Goal: Information Seeking & Learning: Check status

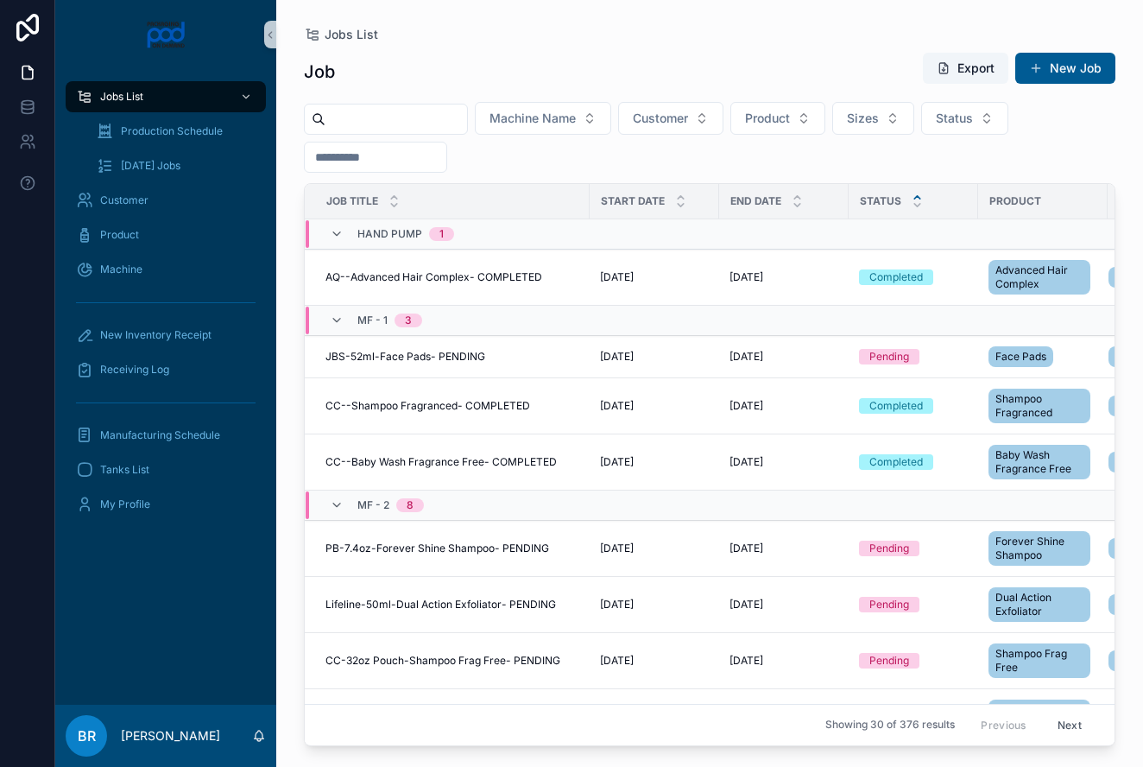
click at [912, 201] on div "scrollable content" at bounding box center [917, 201] width 11 height 19
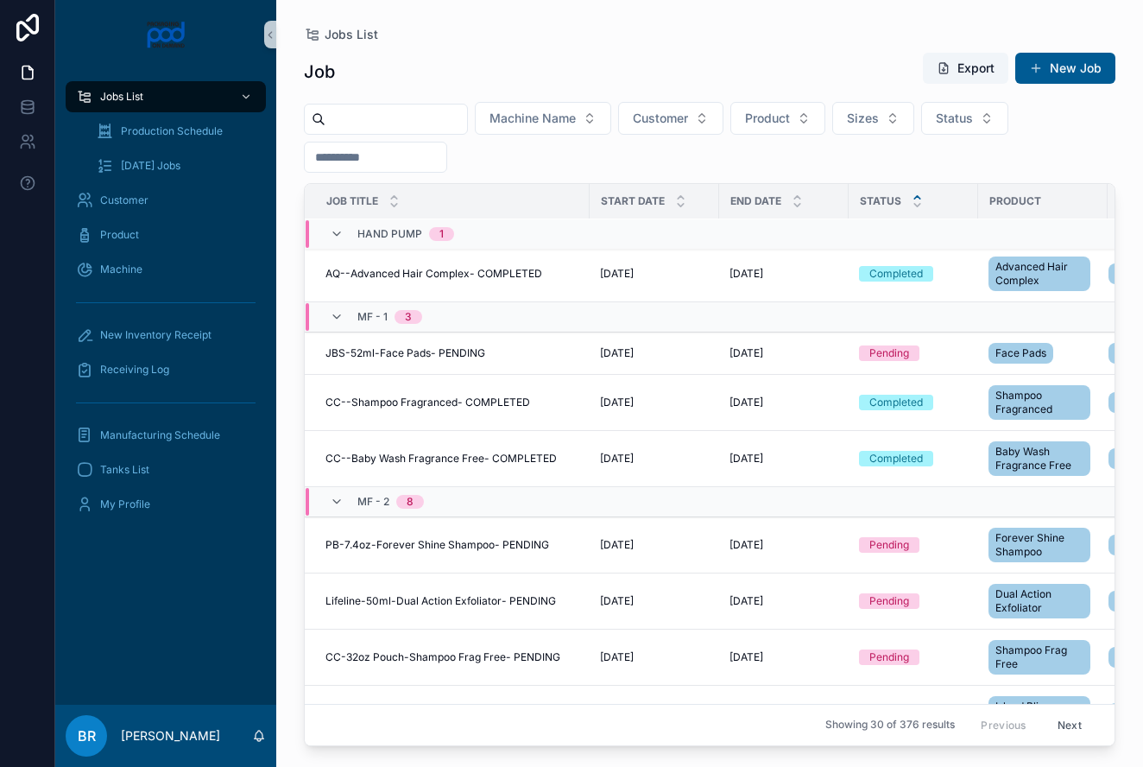
scroll to position [3, 1]
click at [913, 206] on icon "scrollable content" at bounding box center [916, 205] width 6 height 3
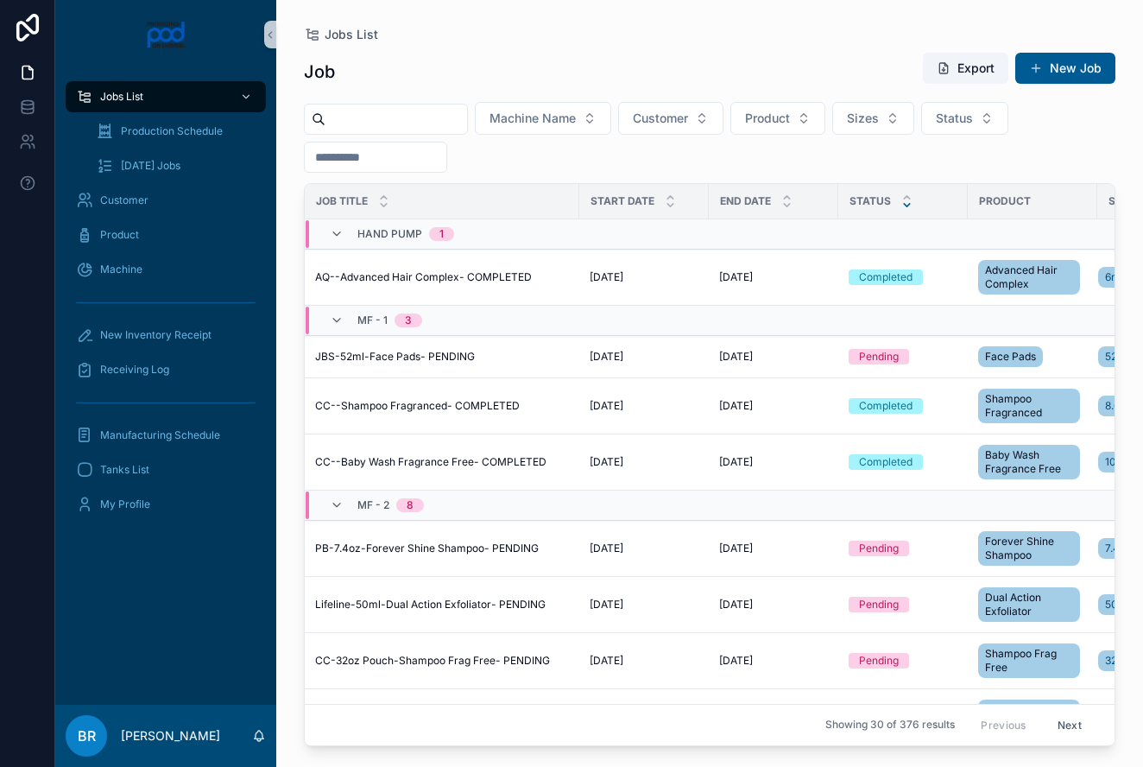
scroll to position [0, 10]
click at [1008, 124] on button "Status" at bounding box center [964, 118] width 87 height 33
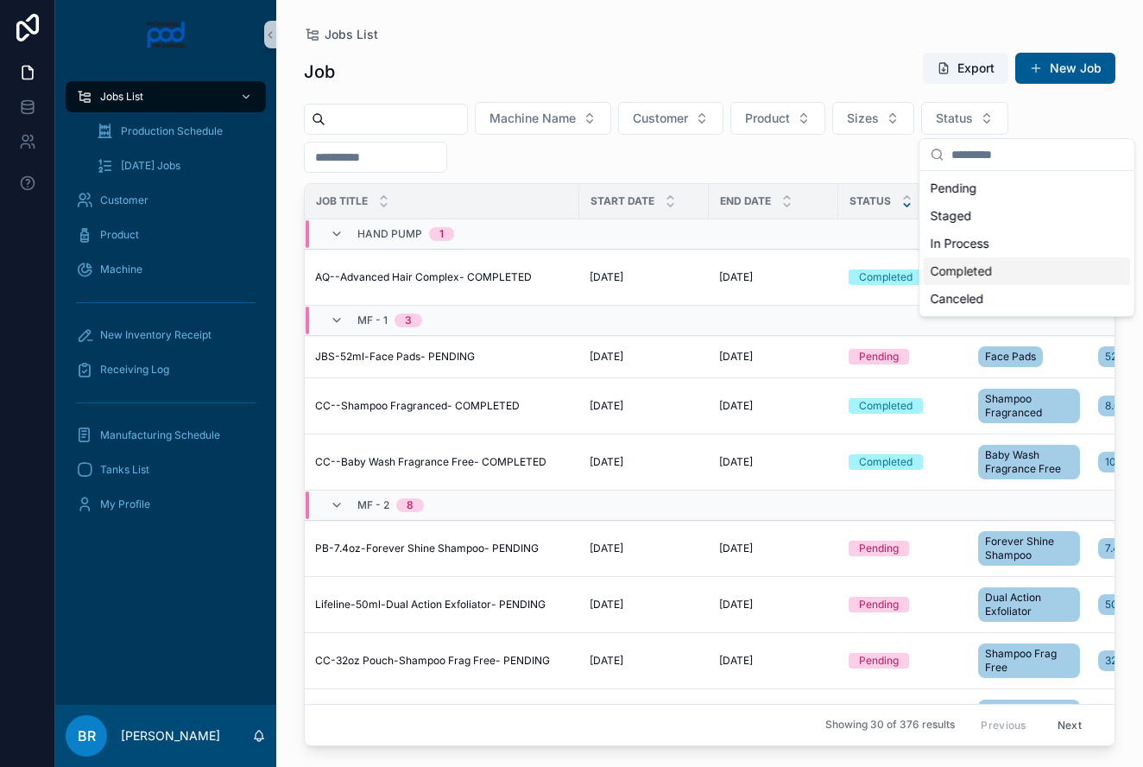
scroll to position [4, 0]
click at [986, 260] on div "Completed" at bounding box center [1027, 267] width 207 height 28
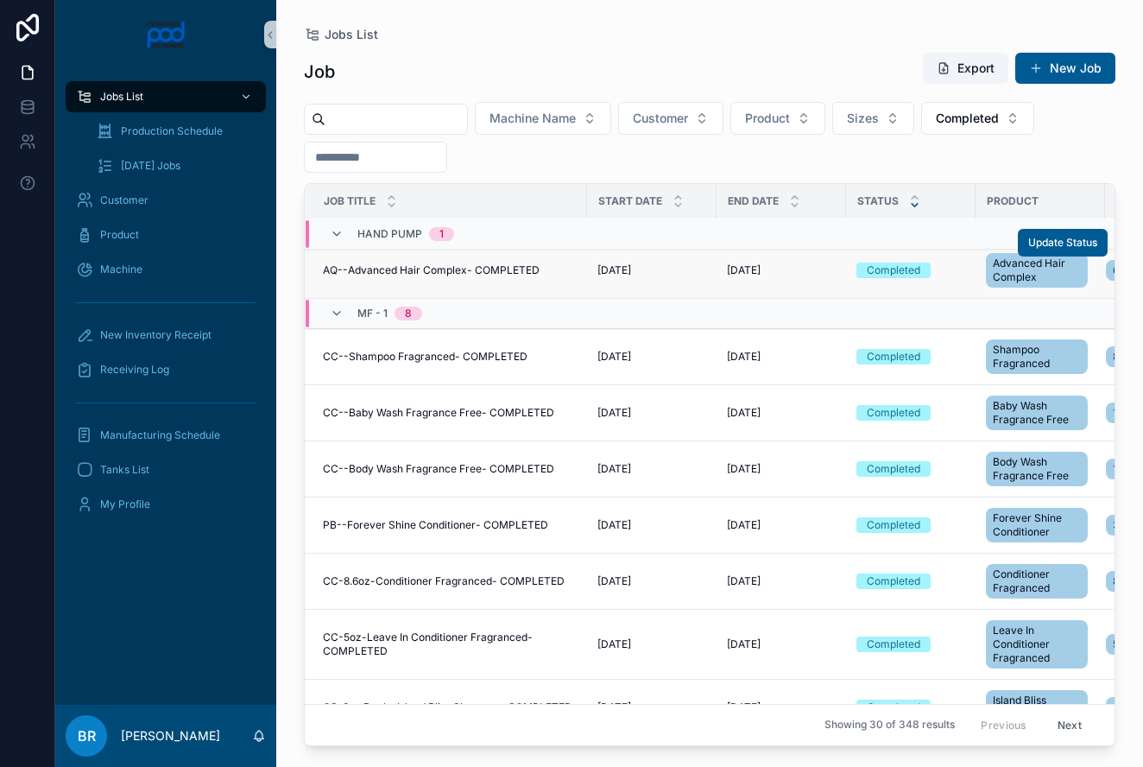
scroll to position [3, 0]
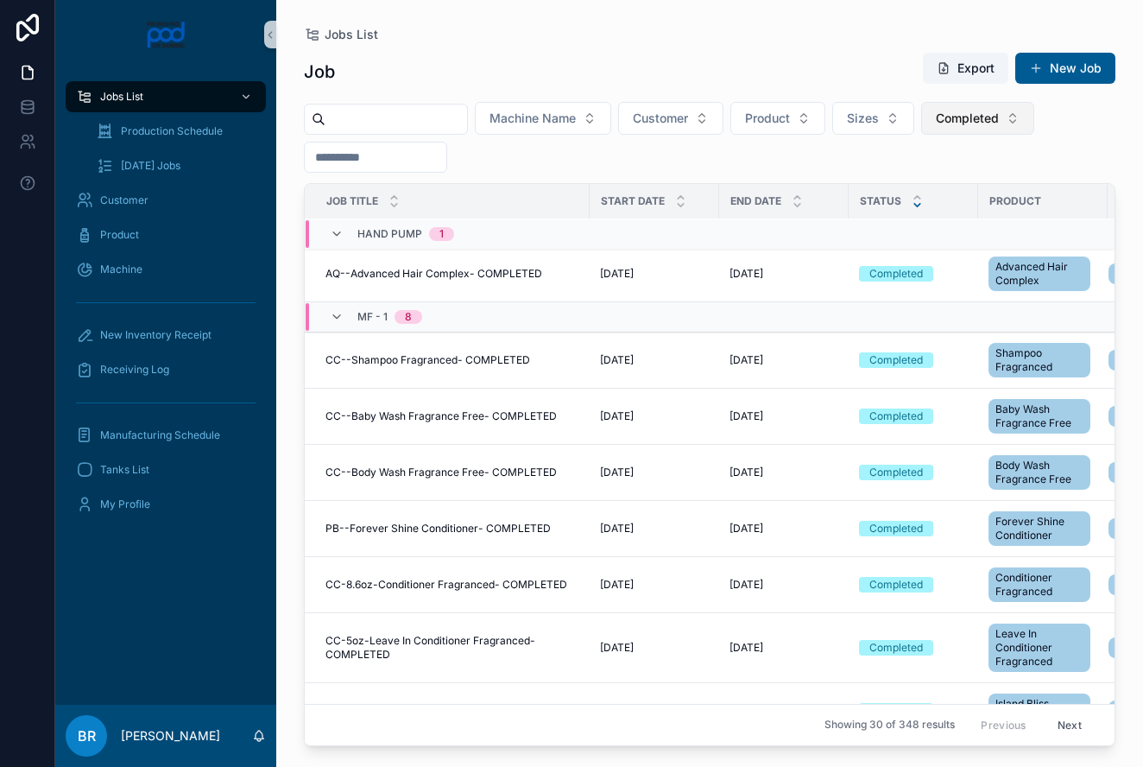
click at [1034, 122] on button "Completed" at bounding box center [977, 118] width 113 height 33
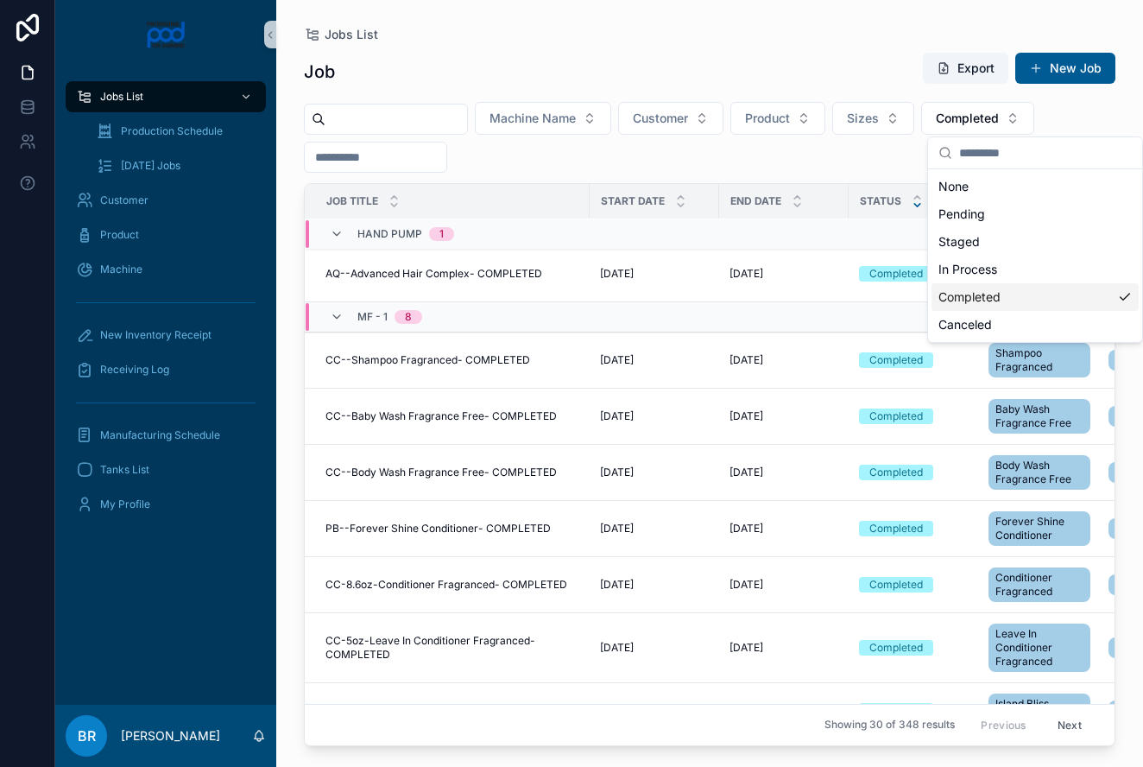
scroll to position [0, 0]
click at [1034, 111] on button "Completed" at bounding box center [977, 118] width 113 height 33
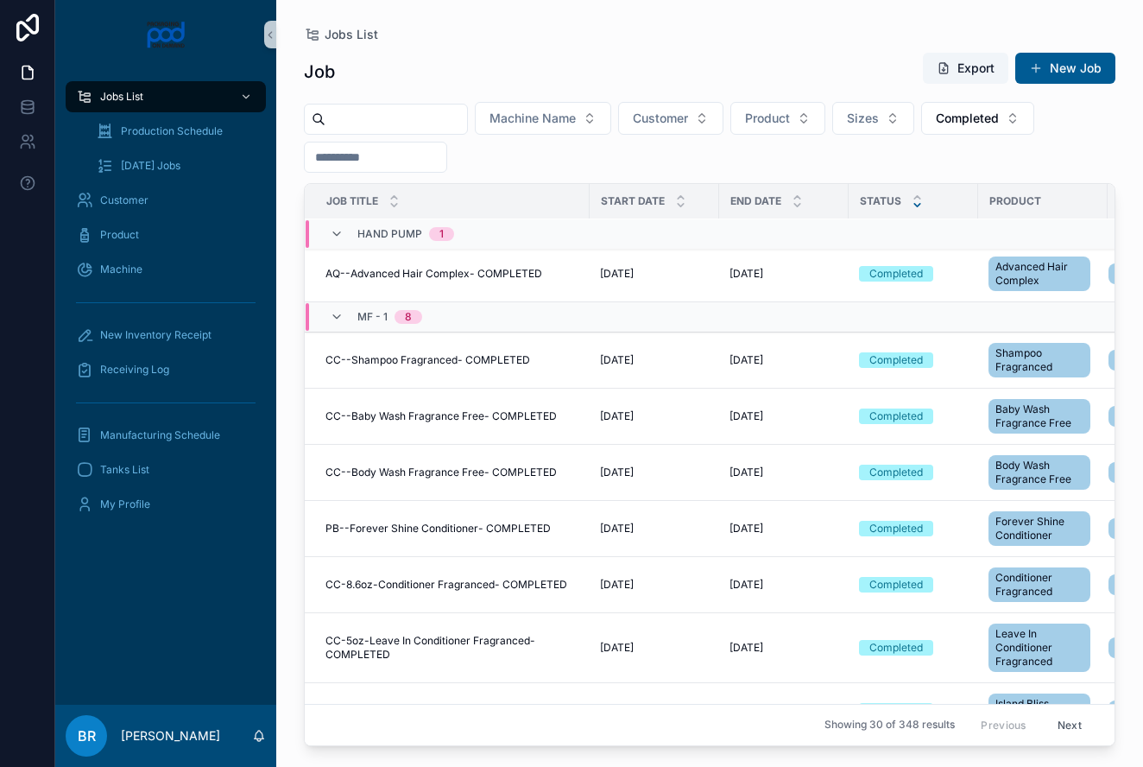
click at [369, 117] on input "scrollable content" at bounding box center [396, 119] width 142 height 24
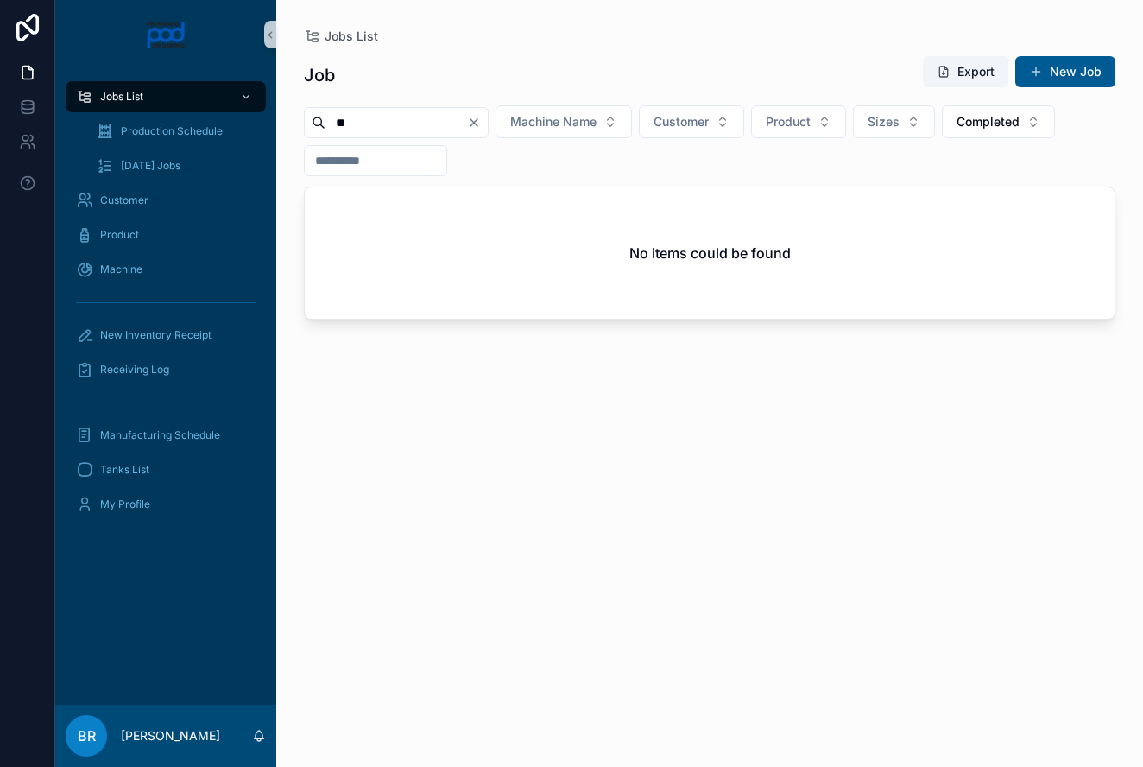
type input "*"
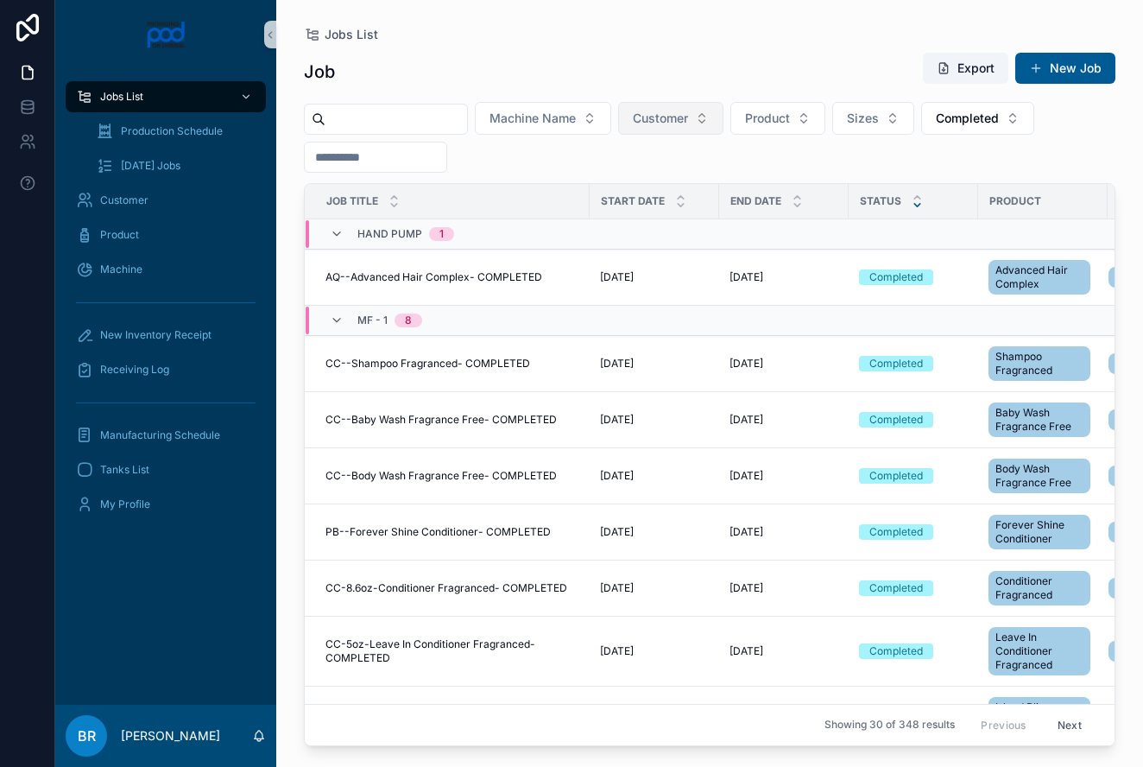
click at [723, 123] on button "Customer" at bounding box center [670, 118] width 105 height 33
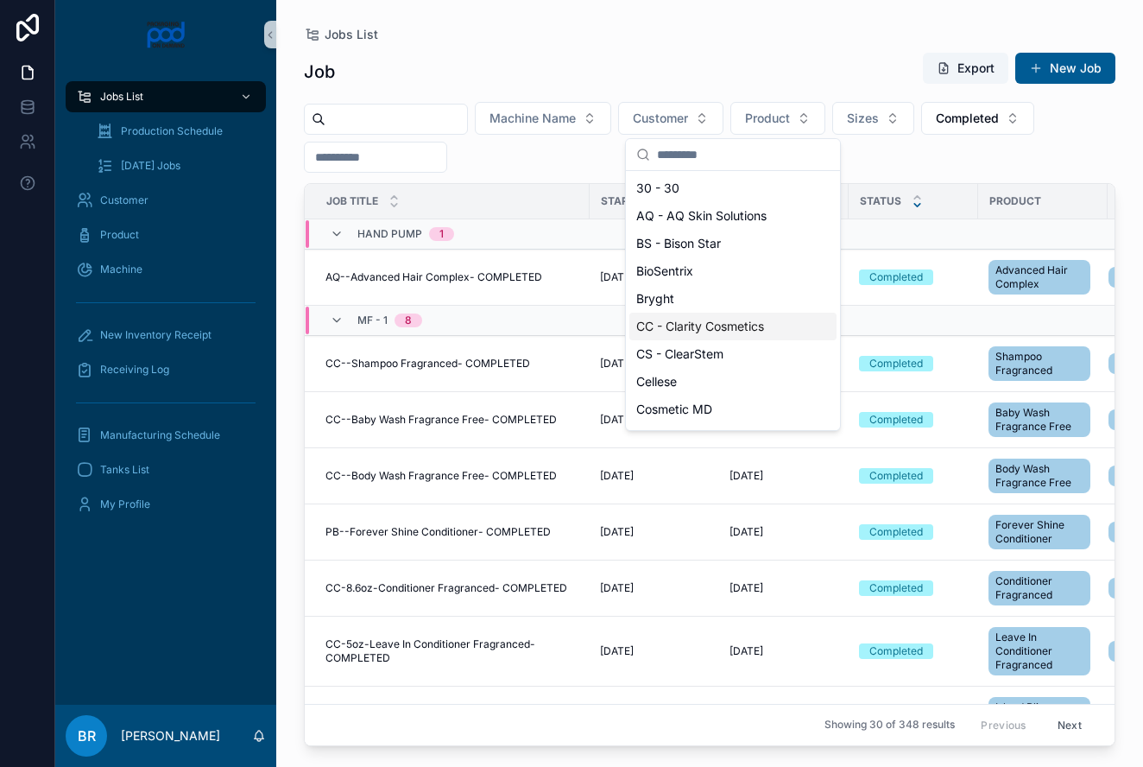
click at [736, 325] on span "CC - Clarity Cosmetics" at bounding box center [700, 326] width 128 height 17
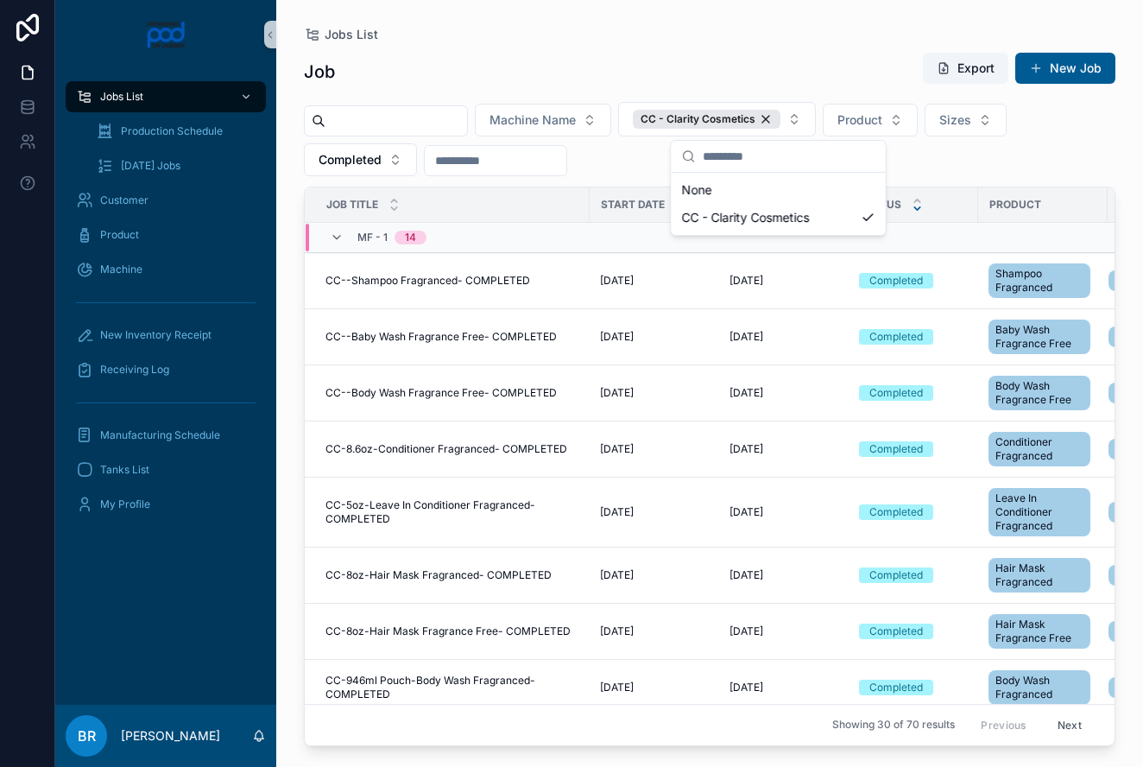
click at [968, 161] on div "Machine Name CC - Clarity Cosmetics Product Sizes Completed" at bounding box center [710, 139] width 812 height 74
click at [780, 122] on div "CC - Clarity Cosmetics" at bounding box center [707, 119] width 148 height 19
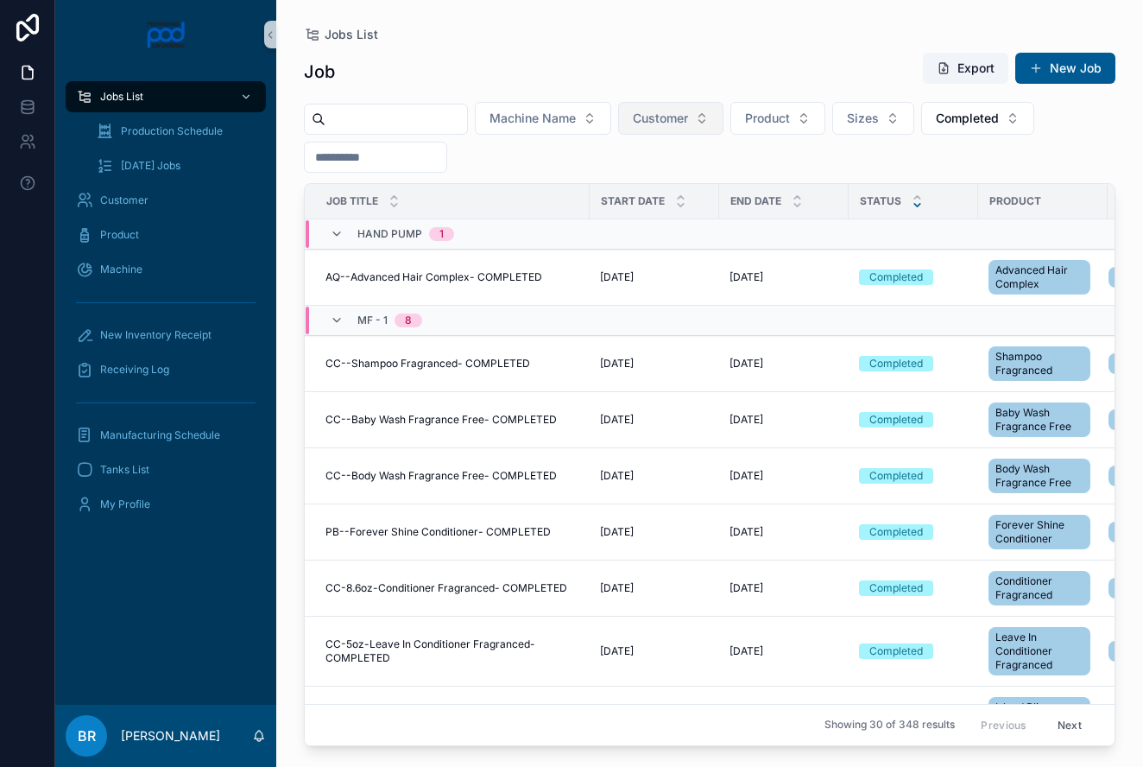
click at [914, 205] on icon "scrollable content" at bounding box center [917, 205] width 6 height 3
click at [915, 206] on icon "scrollable content" at bounding box center [917, 204] width 11 height 11
click at [919, 206] on icon "scrollable content" at bounding box center [917, 204] width 11 height 11
click at [913, 203] on icon "scrollable content" at bounding box center [917, 204] width 11 height 11
click at [121, 376] on div "Receiving Log" at bounding box center [166, 370] width 180 height 28
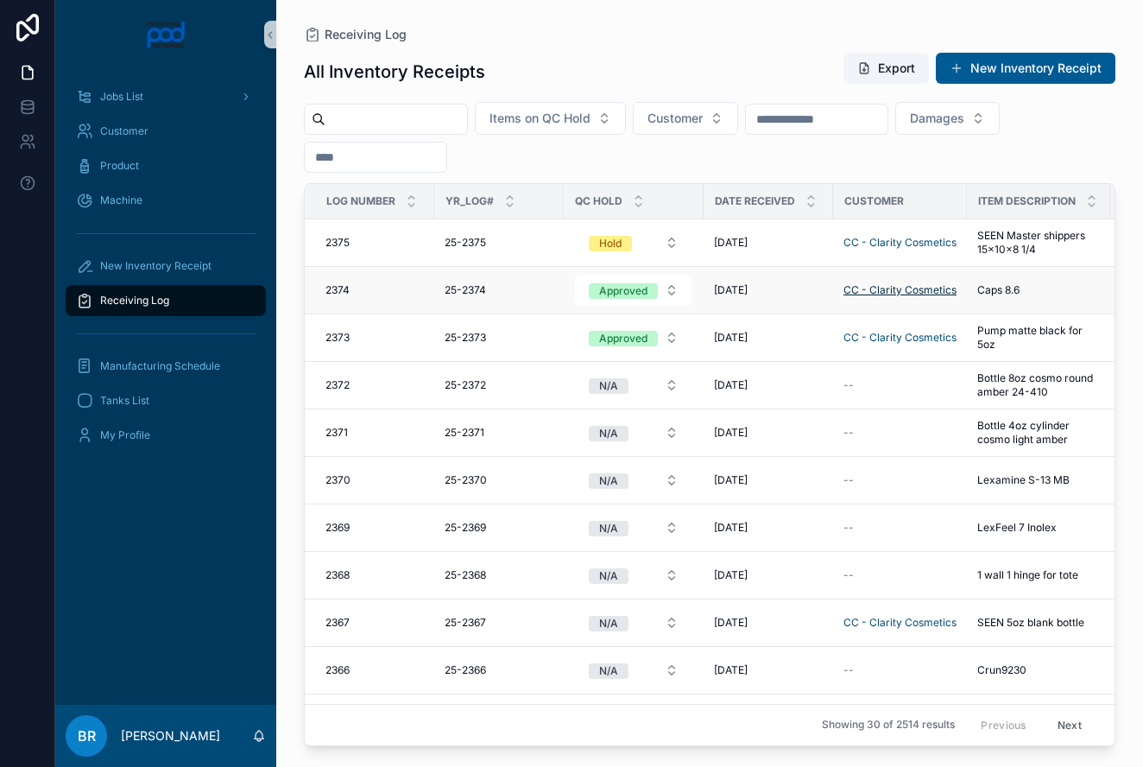
click at [892, 291] on span "CC - Clarity Cosmetics" at bounding box center [899, 290] width 113 height 14
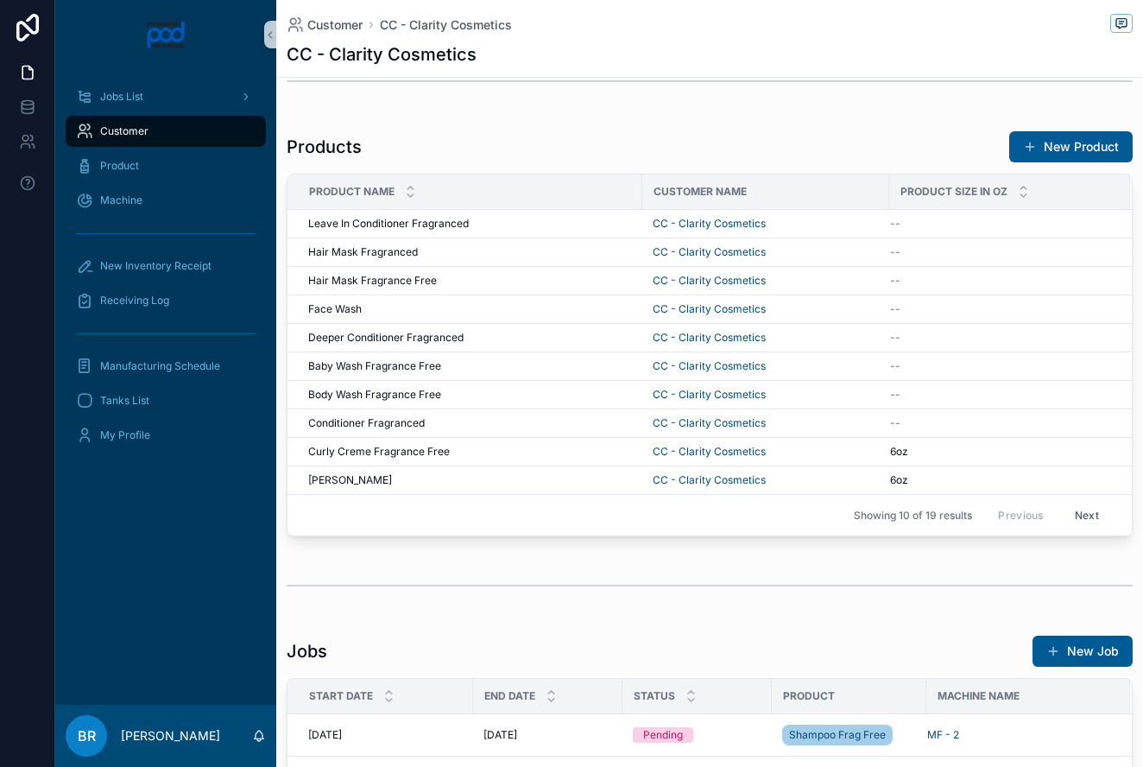
scroll to position [173, 0]
click at [695, 218] on span "CC - Clarity Cosmetics" at bounding box center [709, 223] width 113 height 14
click at [728, 219] on span "CC - Clarity Cosmetics" at bounding box center [709, 223] width 113 height 14
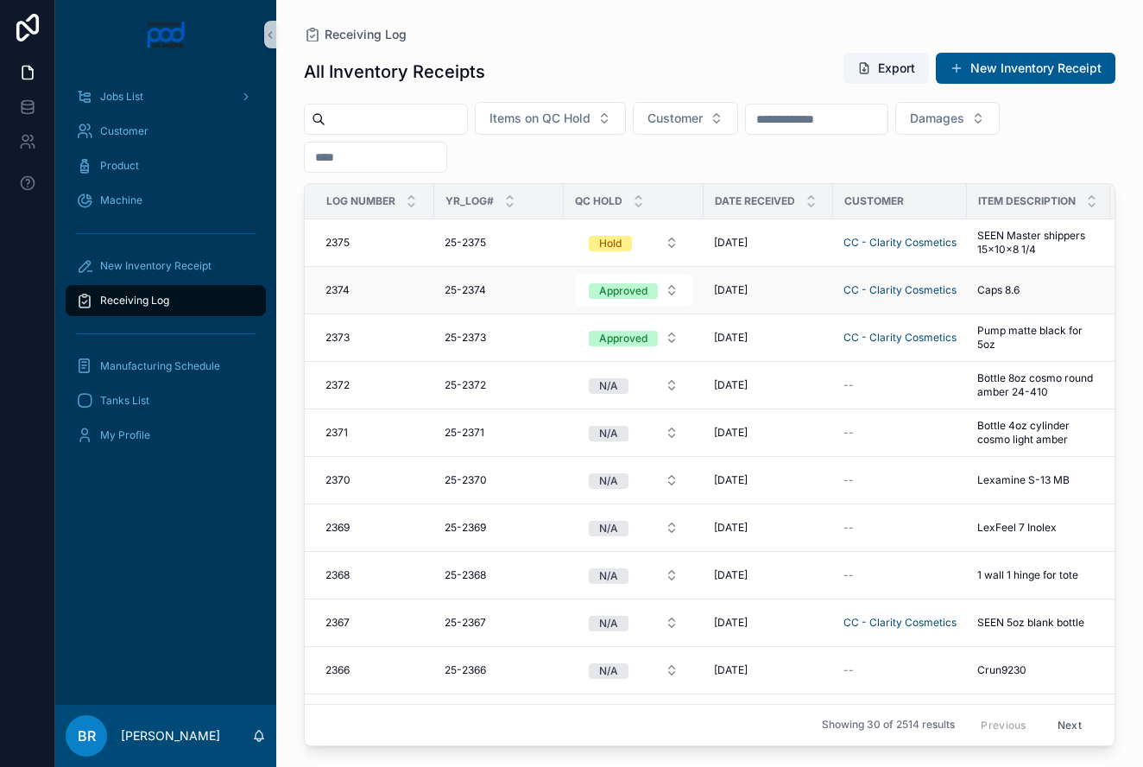
click at [1007, 292] on span "Caps 8.6" at bounding box center [998, 290] width 42 height 14
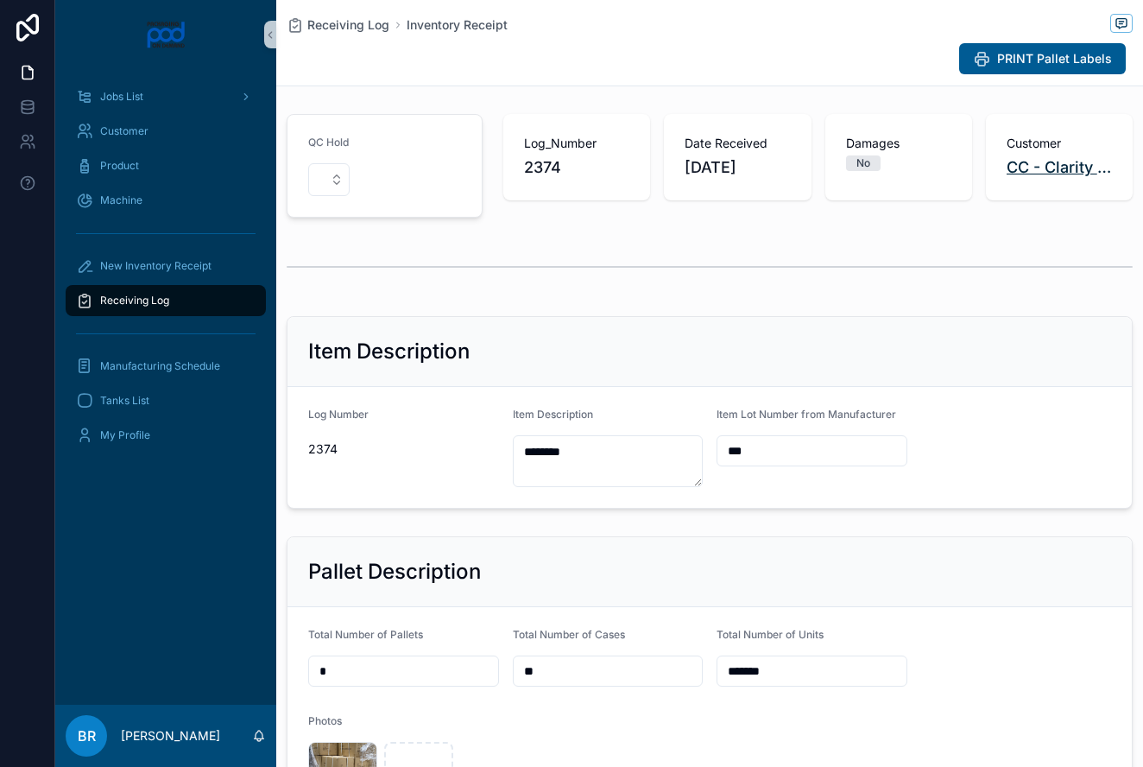
click at [1029, 158] on span "CC - Clarity Cosmetics" at bounding box center [1059, 167] width 105 height 24
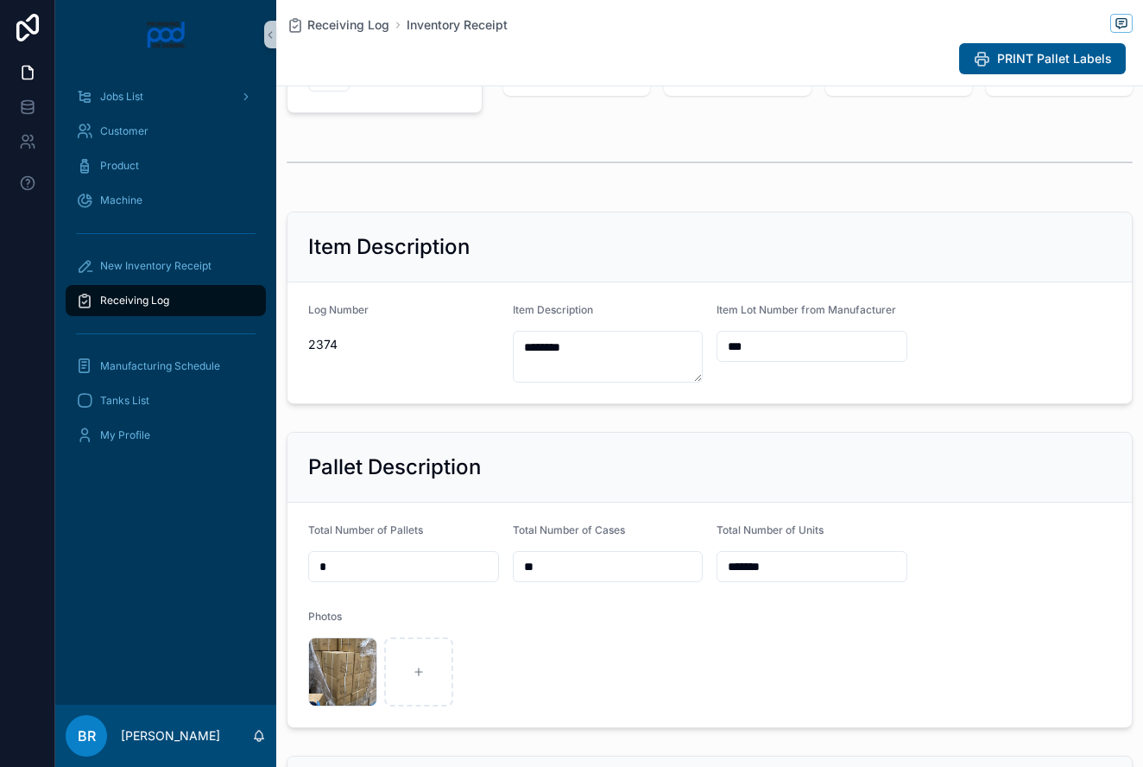
scroll to position [76, 0]
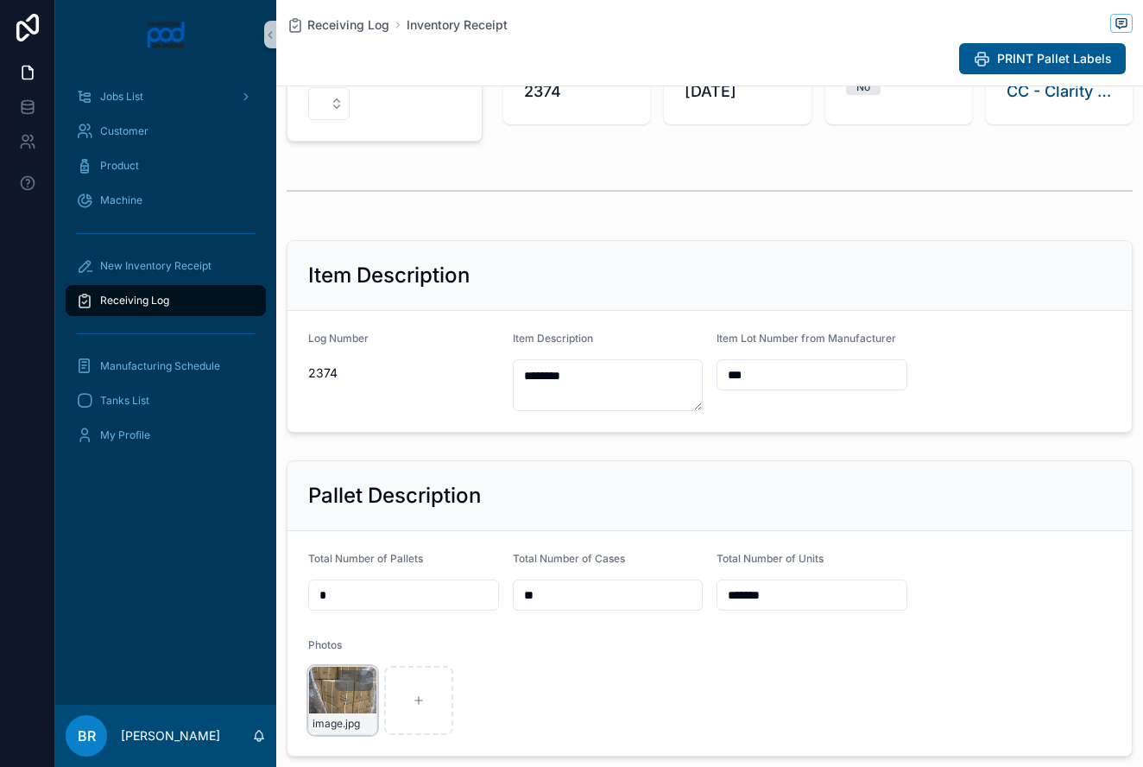
click at [347, 692] on div "image .jpg" at bounding box center [342, 700] width 69 height 69
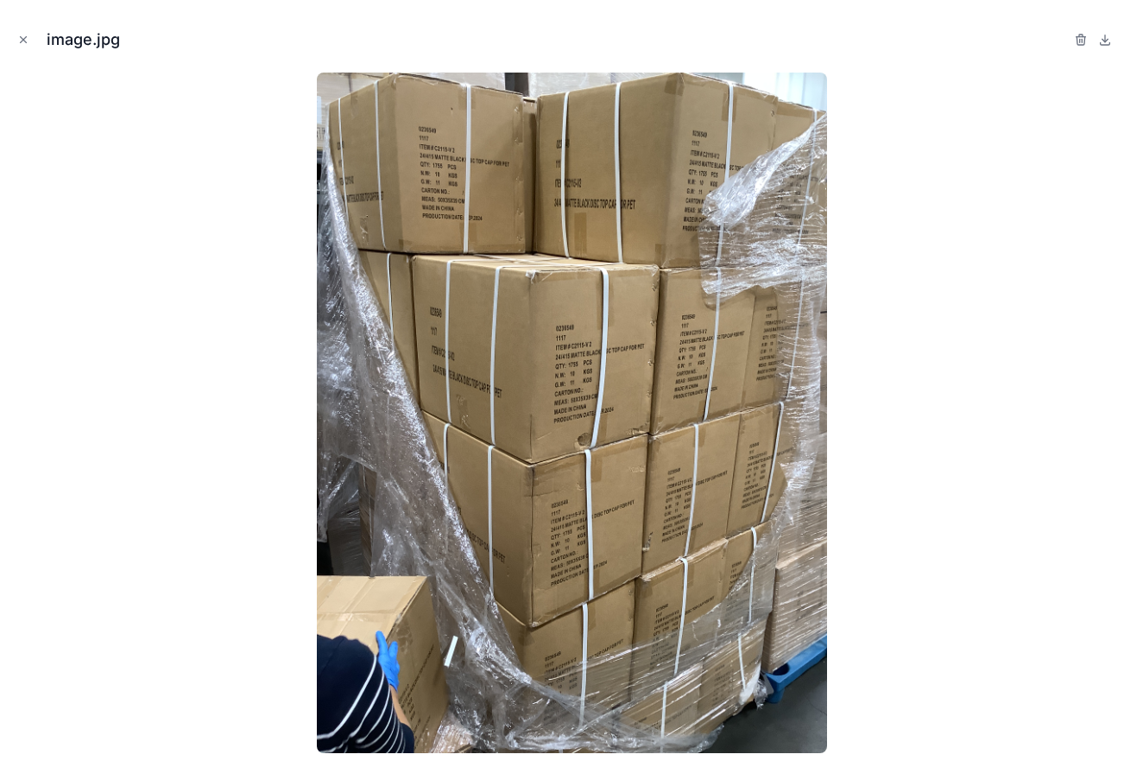
click at [557, 387] on img at bounding box center [572, 413] width 510 height 680
